Goal: Task Accomplishment & Management: Manage account settings

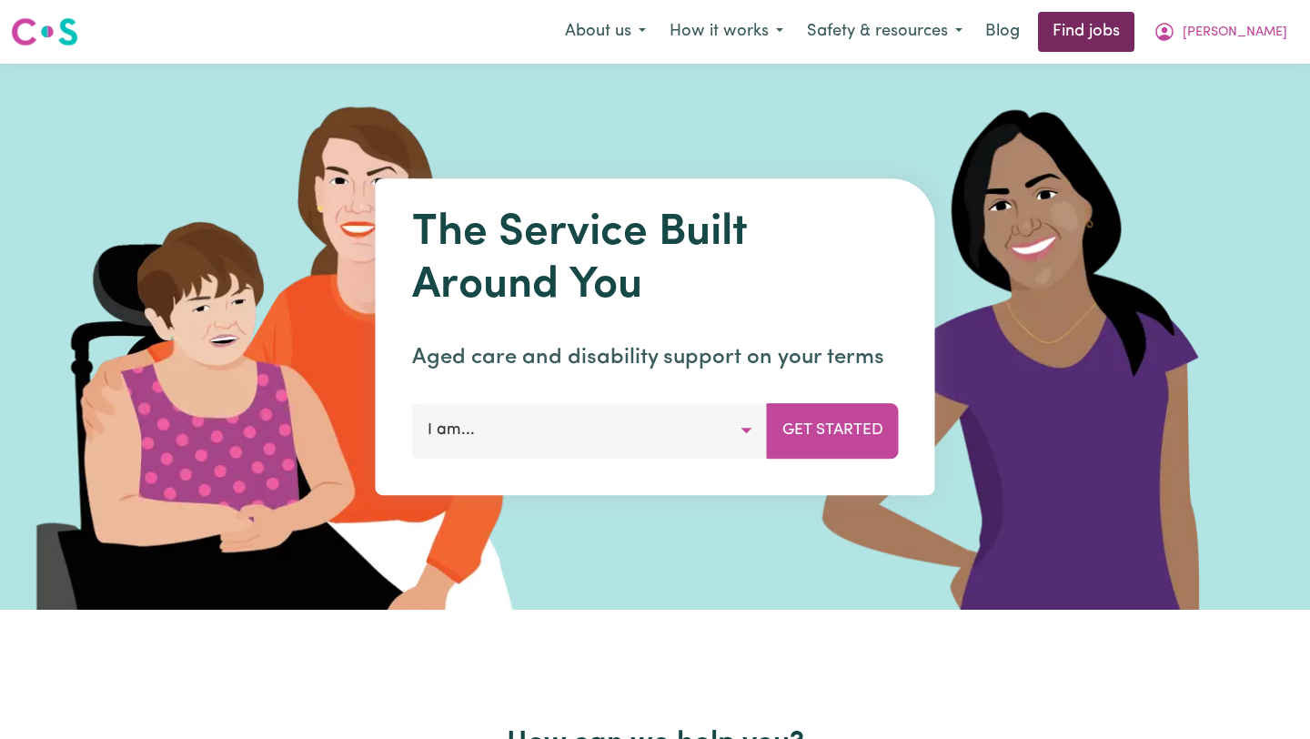
click at [1129, 41] on link "Find jobs" at bounding box center [1086, 32] width 96 height 40
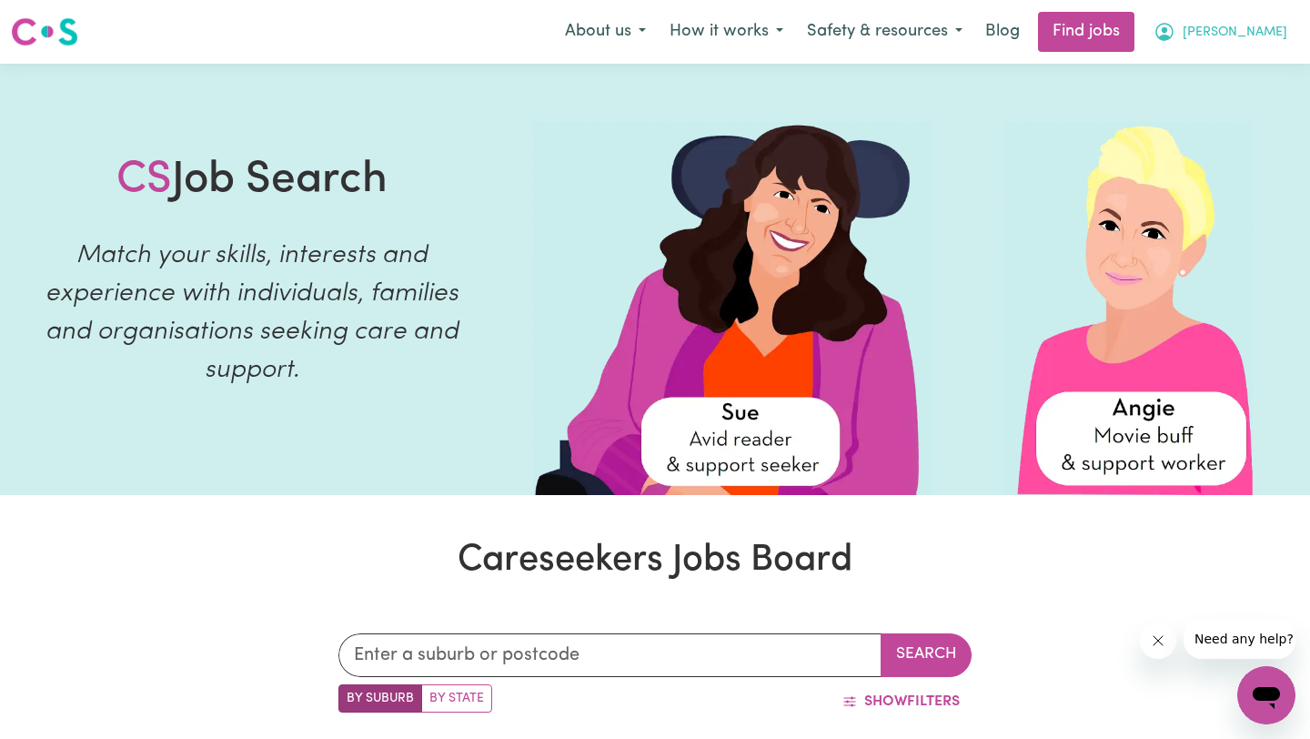
click at [1222, 39] on button "[PERSON_NAME]" at bounding box center [1220, 32] width 157 height 38
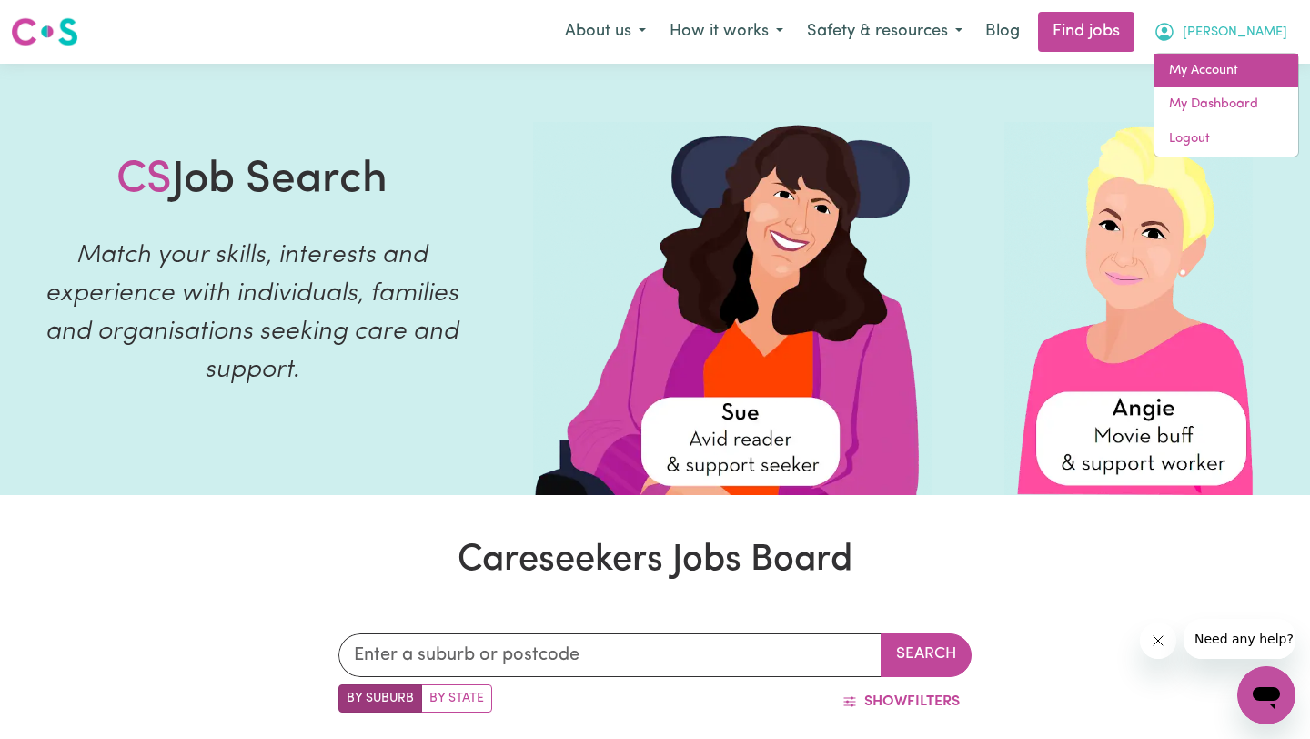
click at [1197, 65] on link "My Account" at bounding box center [1227, 71] width 144 height 35
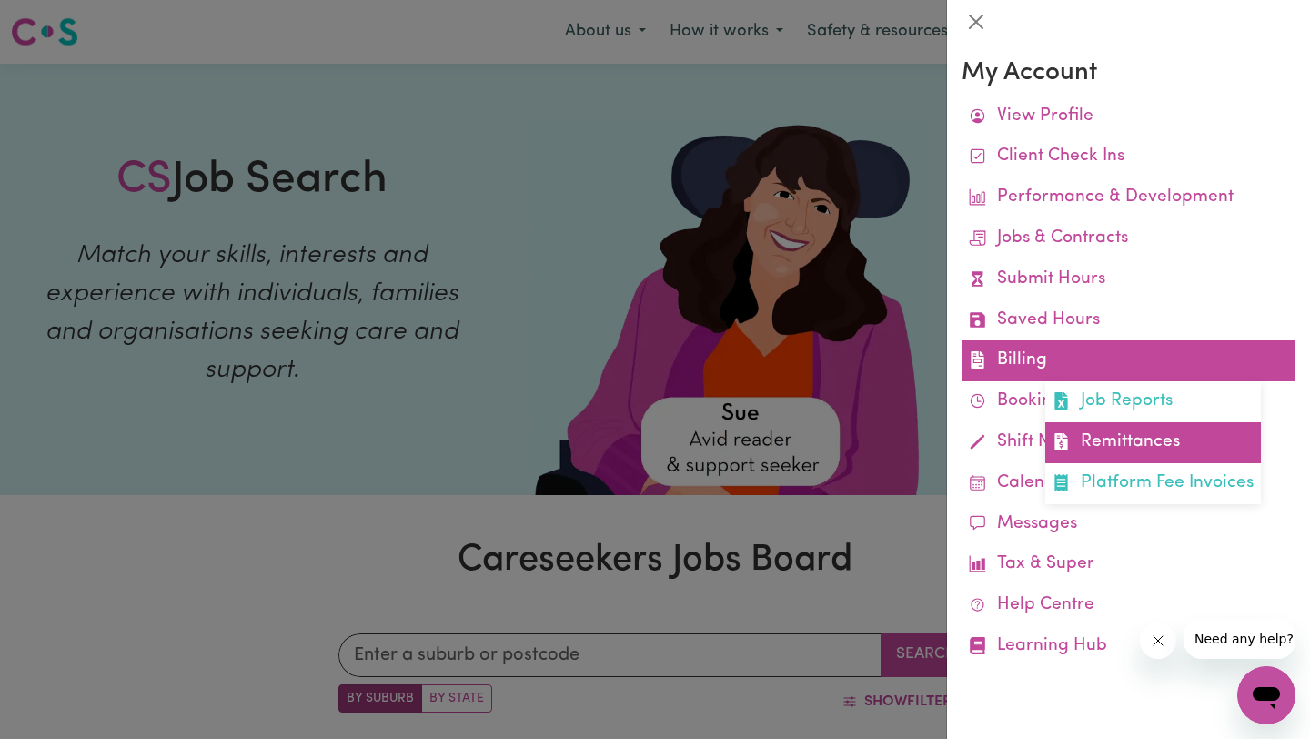
click at [1126, 436] on link "Remittances" at bounding box center [1154, 442] width 216 height 41
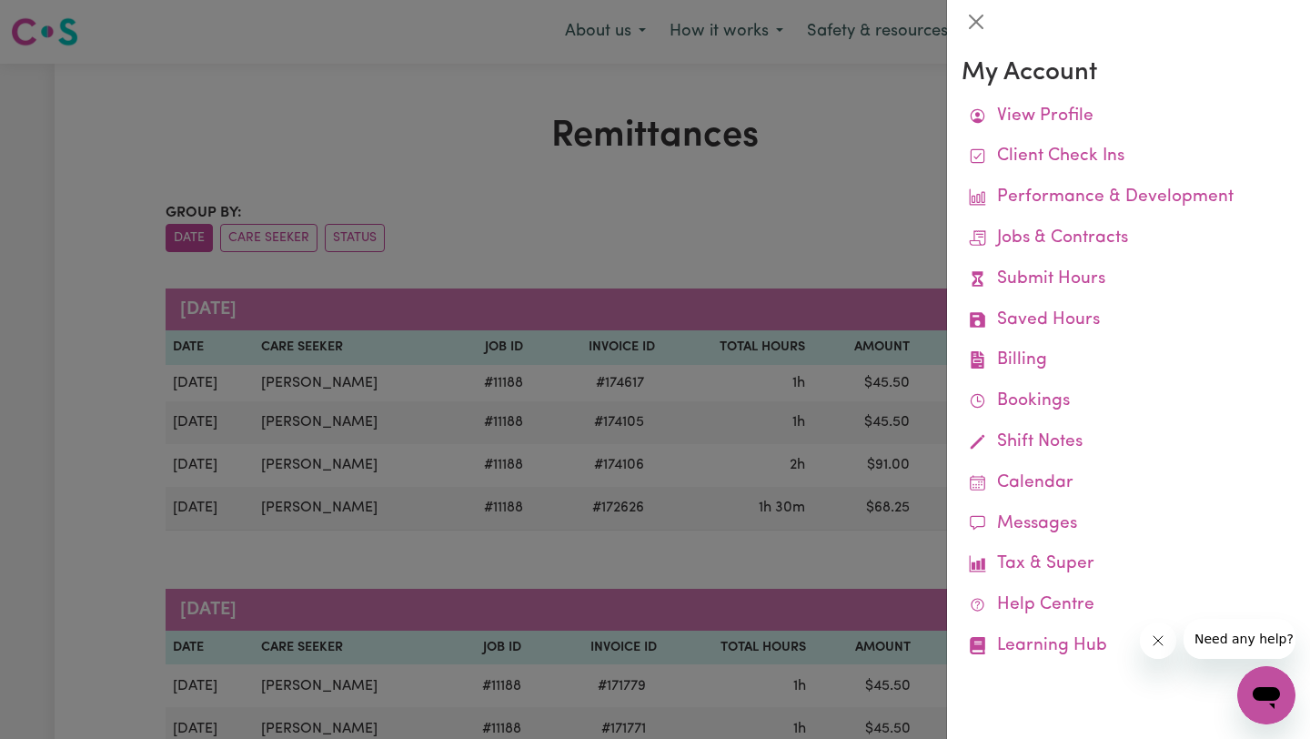
click at [736, 282] on div at bounding box center [655, 369] width 1310 height 739
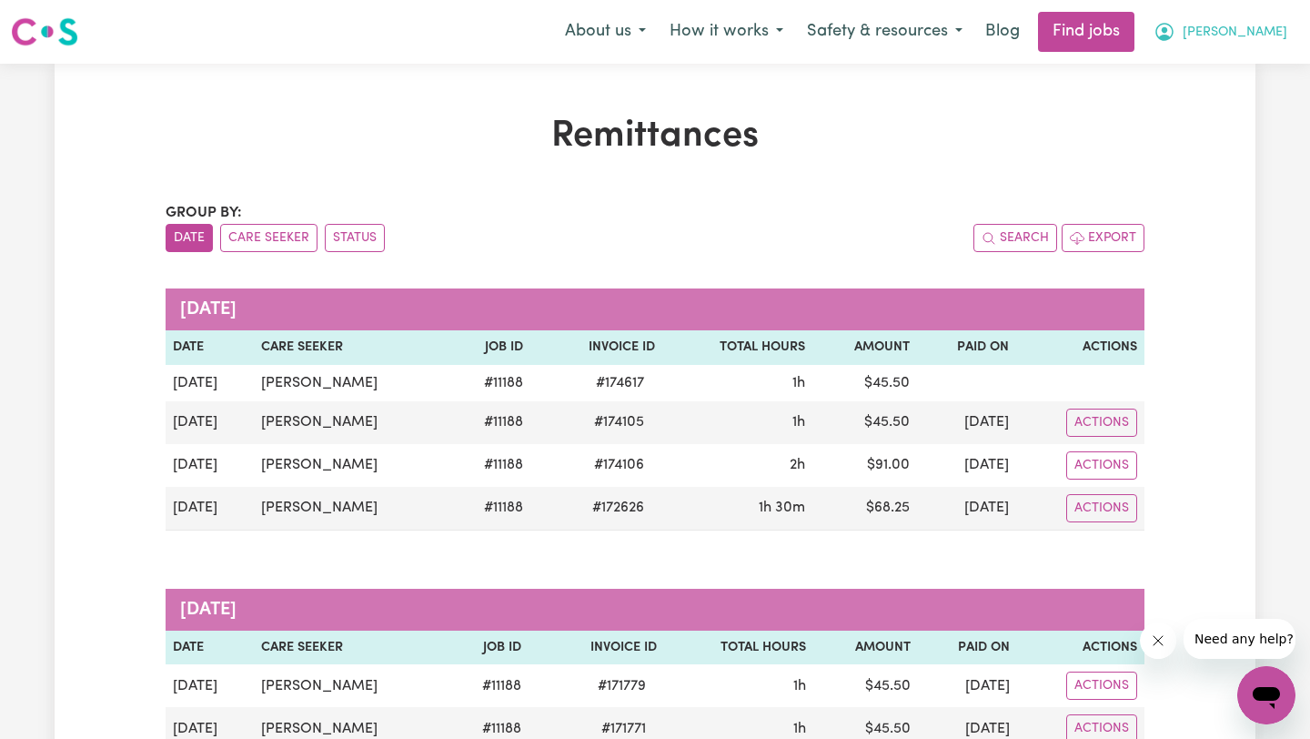
click at [1226, 46] on button "[PERSON_NAME]" at bounding box center [1220, 32] width 157 height 38
click at [1211, 71] on link "My Account" at bounding box center [1227, 71] width 144 height 35
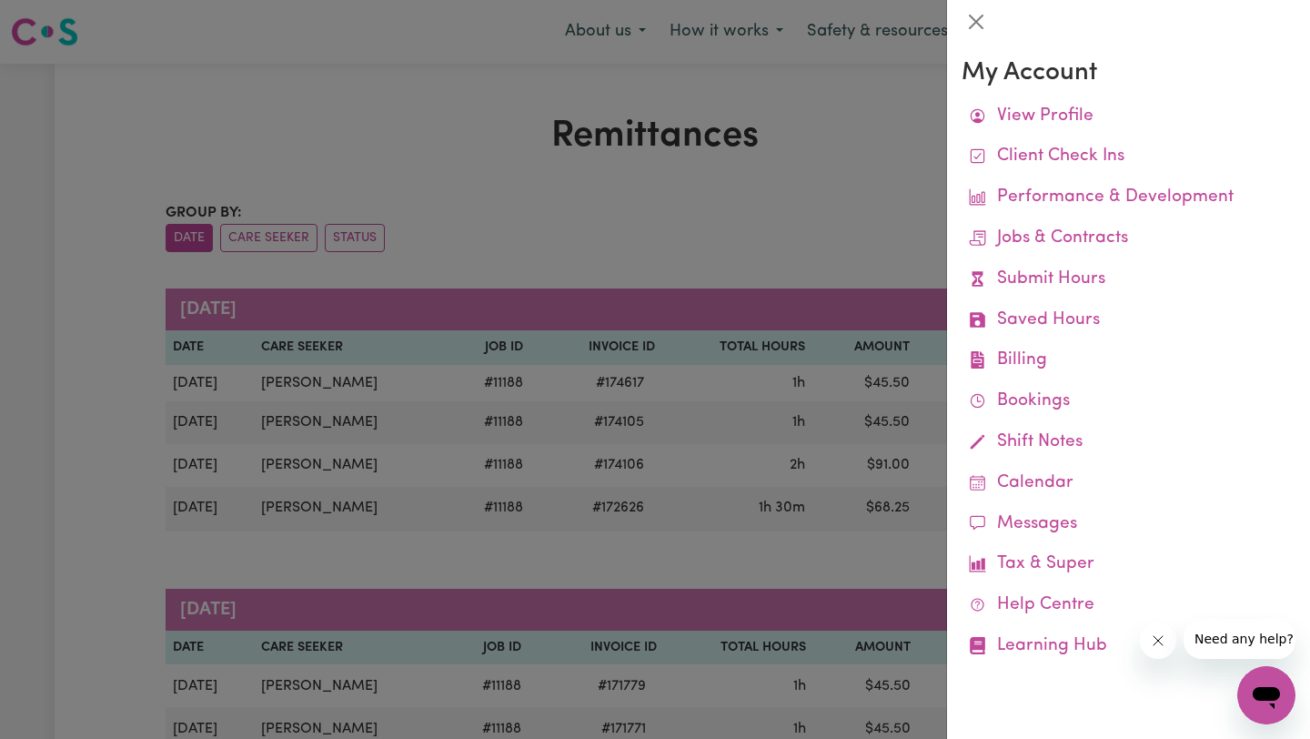
click at [834, 240] on div at bounding box center [655, 369] width 1310 height 739
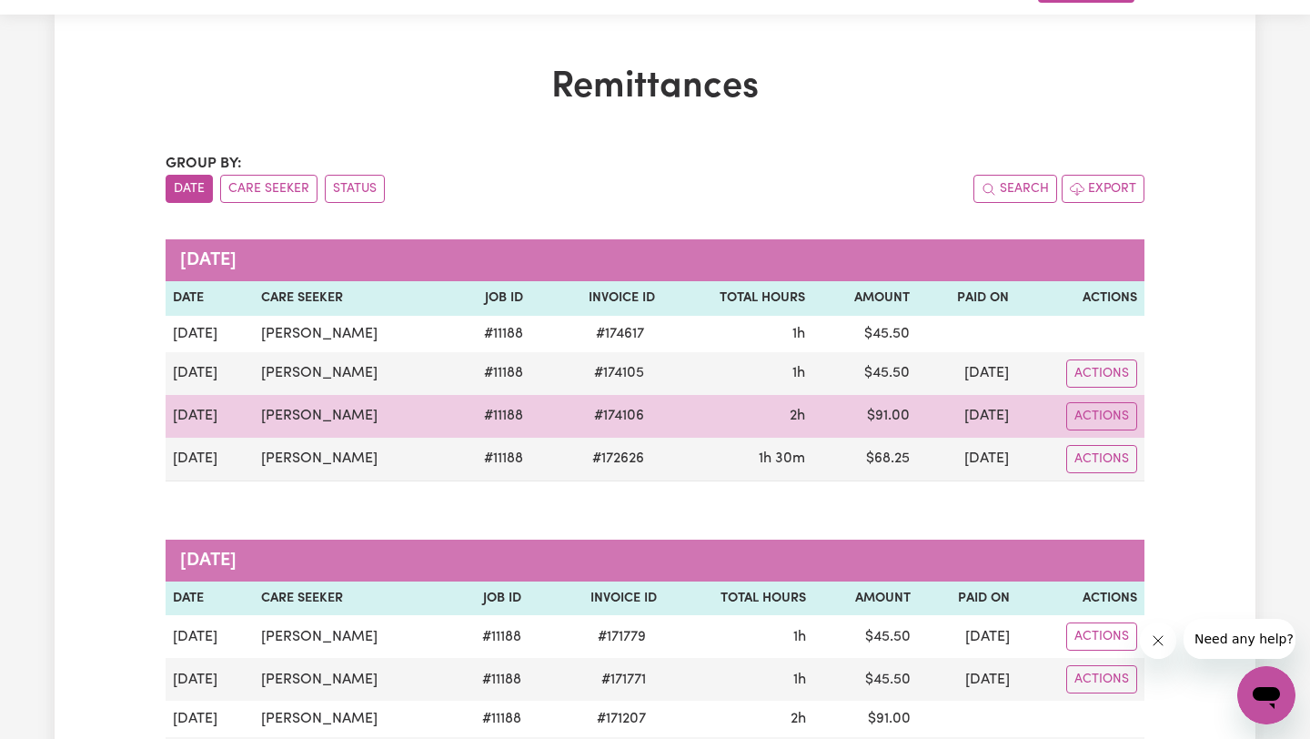
scroll to position [57, 0]
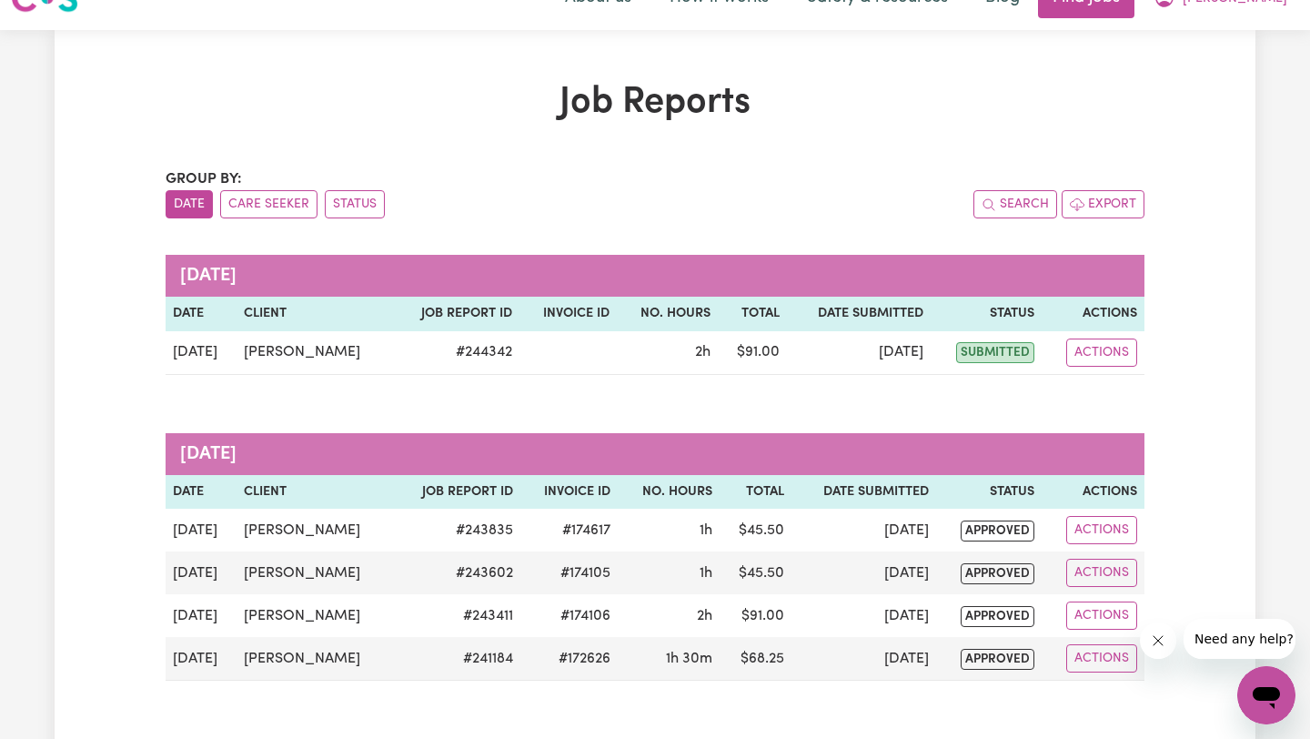
scroll to position [35, 0]
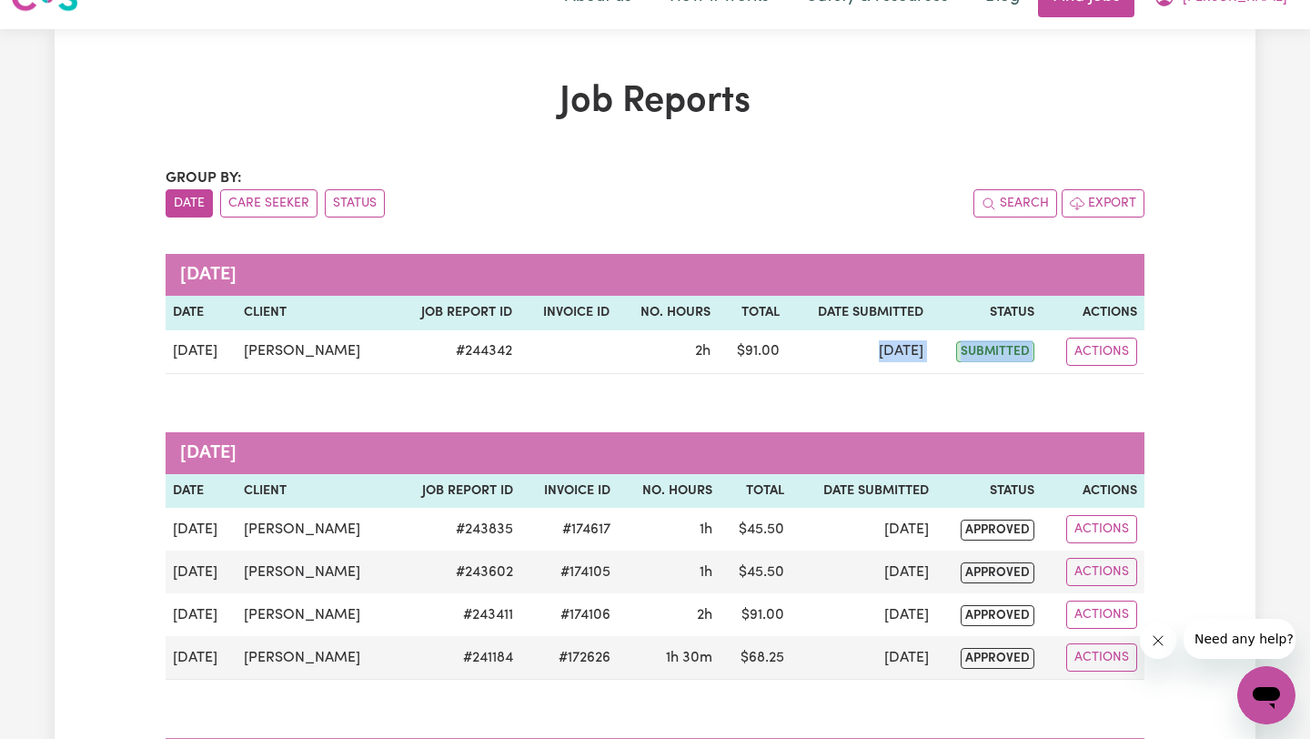
drag, startPoint x: 854, startPoint y: 351, endPoint x: 953, endPoint y: 405, distance: 112.8
